Goal: Task Accomplishment & Management: Complete application form

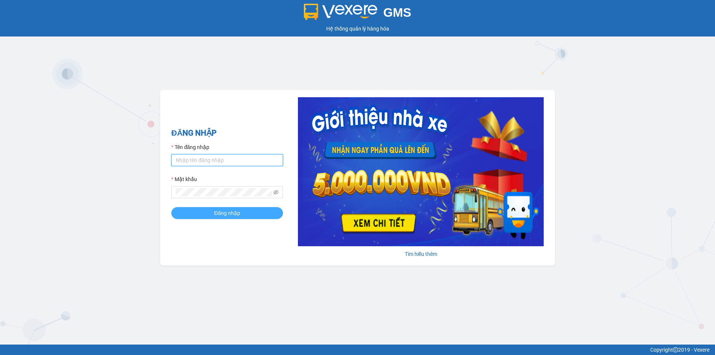
type input "nhi.taithang"
click at [261, 210] on button "Đăng nhập" at bounding box center [227, 213] width 112 height 12
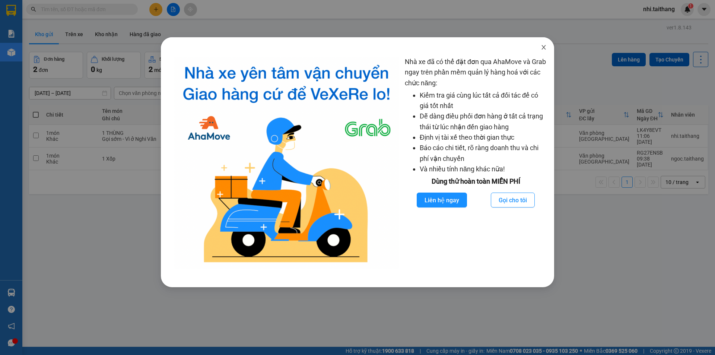
click at [544, 45] on icon "close" at bounding box center [543, 47] width 6 height 6
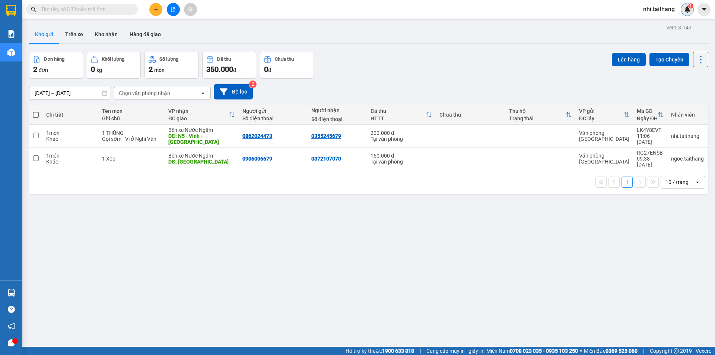
click at [686, 8] on img at bounding box center [687, 9] width 7 height 7
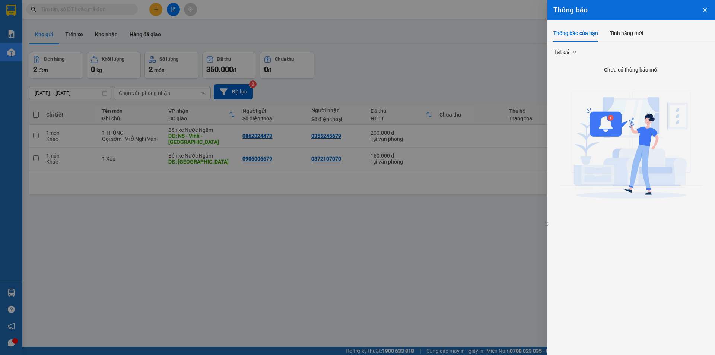
click at [706, 8] on icon "close" at bounding box center [705, 10] width 6 height 6
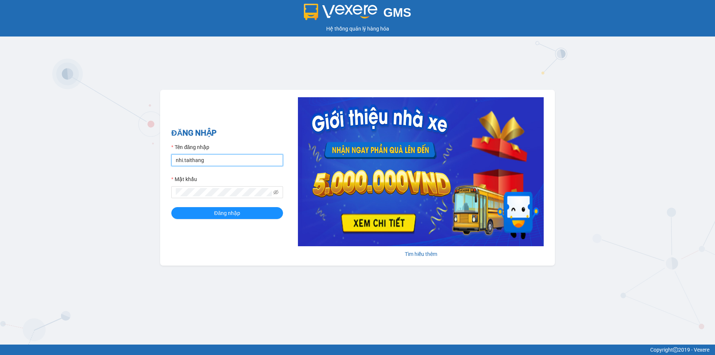
click at [219, 160] on input "nhi.taithang" at bounding box center [227, 160] width 112 height 12
type input "ngoc.taithang"
click at [221, 213] on span "Đăng nhập" at bounding box center [227, 213] width 26 height 8
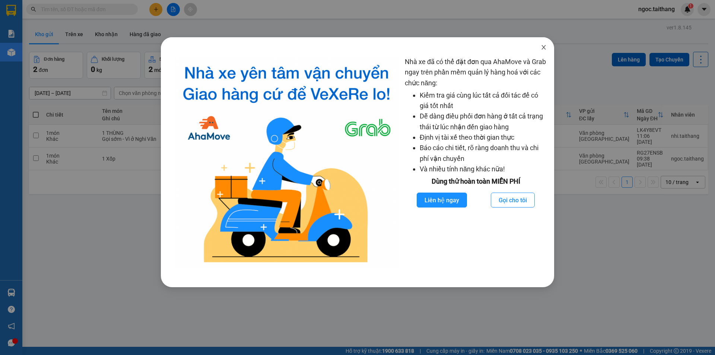
click at [544, 47] on icon "close" at bounding box center [543, 47] width 4 height 4
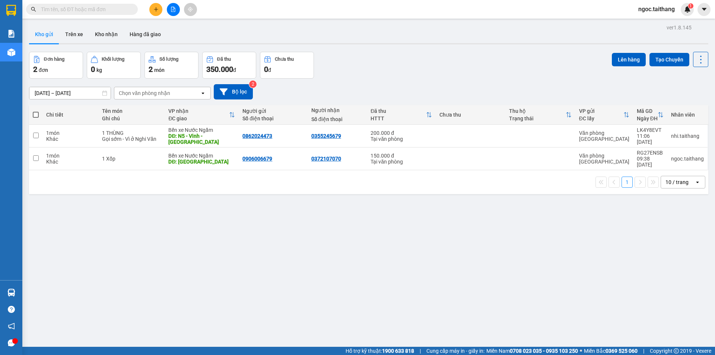
click at [155, 7] on icon "plus" at bounding box center [155, 9] width 5 height 5
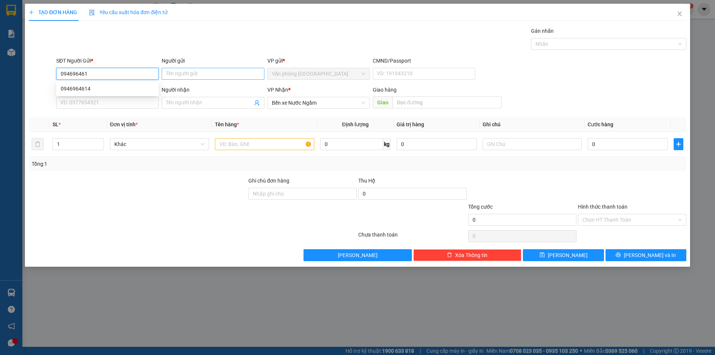
type input "0946964614"
click at [64, 88] on div "0946964614" at bounding box center [107, 88] width 93 height 8
type input "100.000"
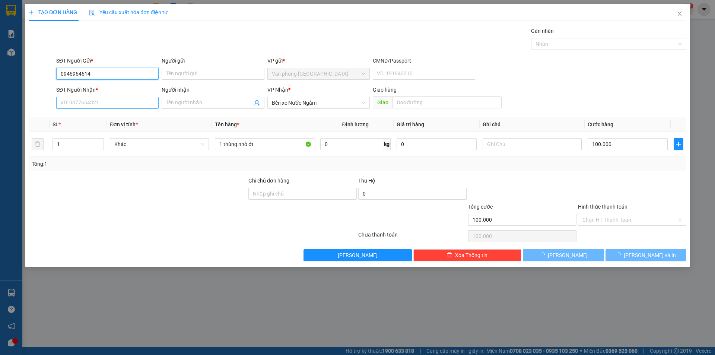
type input "0946964614"
click at [68, 99] on input "SĐT Người Nhận *" at bounding box center [107, 103] width 102 height 12
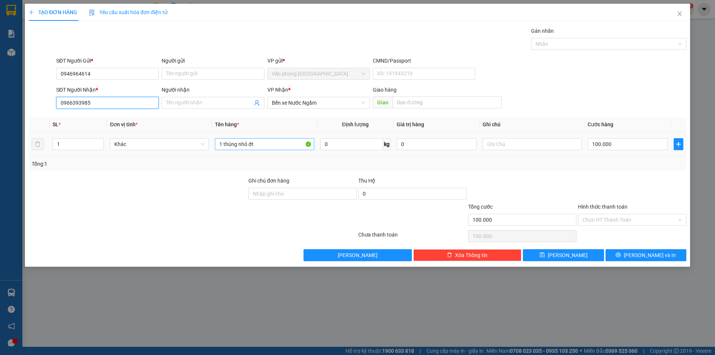
type input "0966393985"
drag, startPoint x: 273, startPoint y: 140, endPoint x: 211, endPoint y: 138, distance: 61.4
click at [211, 138] on tr "1 Khác 1 thùng nhỏ ớt 0 kg 0 100.000" at bounding box center [357, 144] width 657 height 25
type input "1 Xop SR"
click at [637, 144] on input "100.000" at bounding box center [627, 144] width 80 height 12
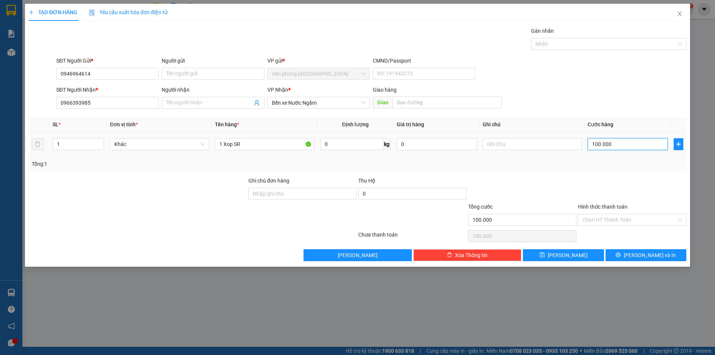
type input "0"
type input "2"
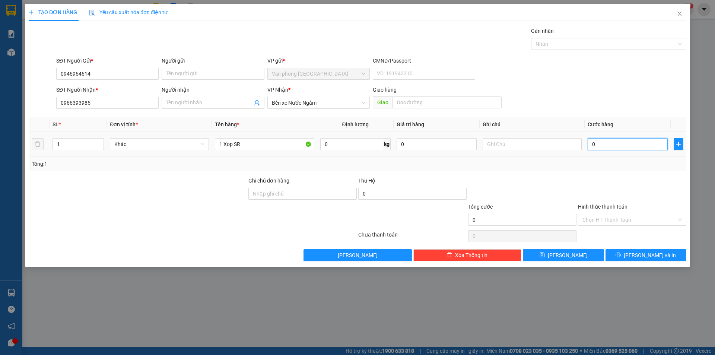
type input "002"
type input "20"
type input "0.020"
type input "200"
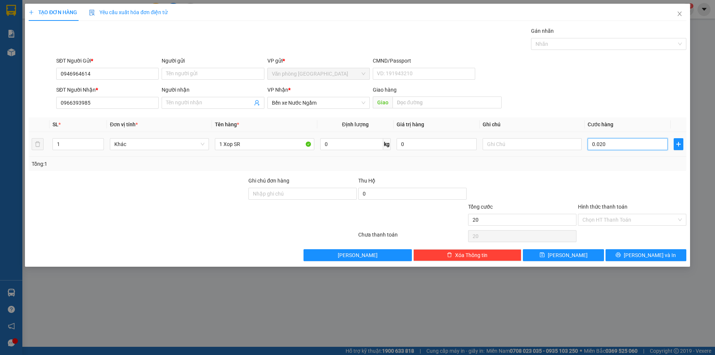
type input "200"
type input "00.200"
type input "200.000"
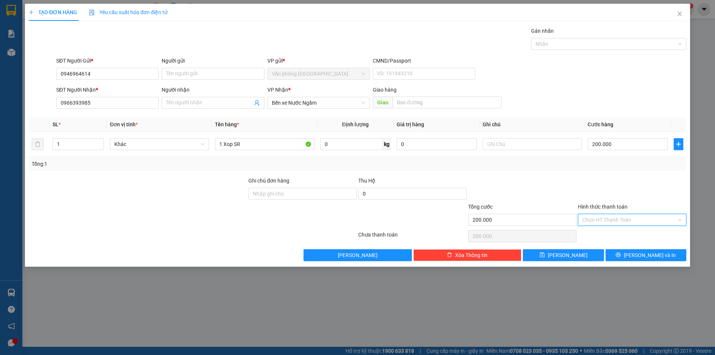
click at [622, 221] on input "Hình thức thanh toán" at bounding box center [629, 219] width 94 height 11
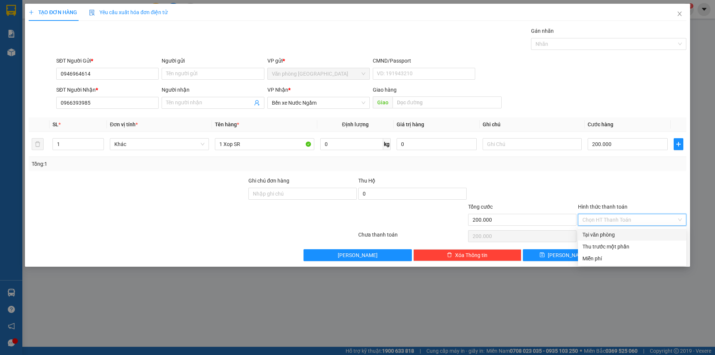
click at [608, 231] on div "Tại văn phòng" at bounding box center [631, 234] width 99 height 8
type input "0"
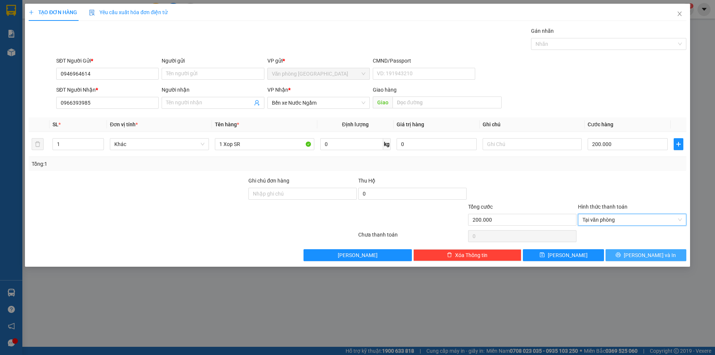
click at [620, 257] on button "Lưu và In" at bounding box center [645, 255] width 81 height 12
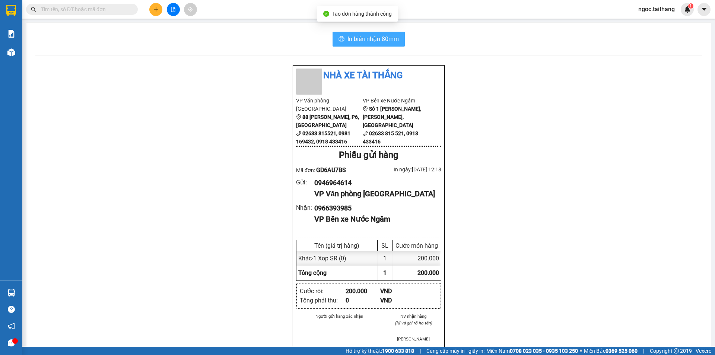
click at [385, 41] on span "In biên nhận 80mm" at bounding box center [372, 38] width 51 height 9
